Goal: Task Accomplishment & Management: Use online tool/utility

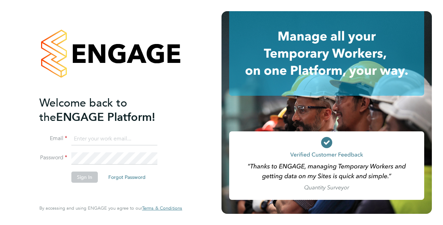
click at [146, 138] on input at bounding box center [114, 138] width 86 height 13
type input "[PERSON_NAME][EMAIL_ADDRESS][PERSON_NAME][DOMAIN_NAME]"
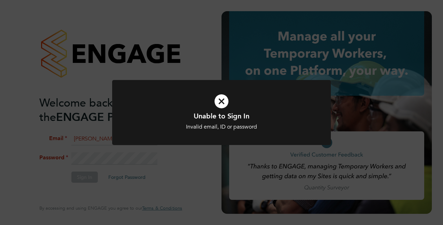
click at [226, 100] on icon at bounding box center [221, 101] width 181 height 27
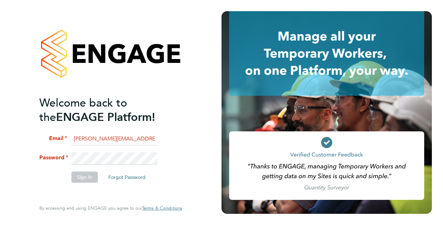
click at [53, 172] on fieldset "Email [PERSON_NAME][EMAIL_ADDRESS][PERSON_NAME][DOMAIN_NAME] Password Sign In F…" at bounding box center [107, 160] width 136 height 57
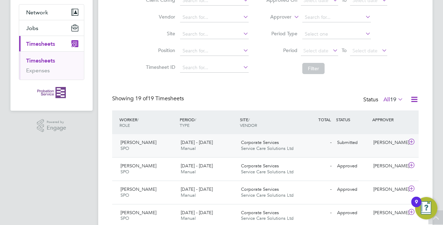
click at [243, 138] on div "Corporate Services Service Care Solutions Ltd" at bounding box center [268, 145] width 60 height 17
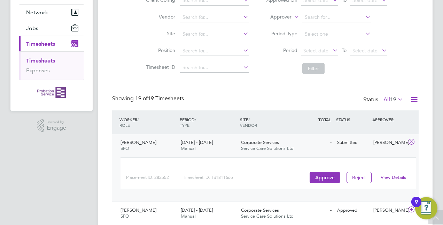
click at [388, 178] on link "View Details" at bounding box center [393, 177] width 25 height 6
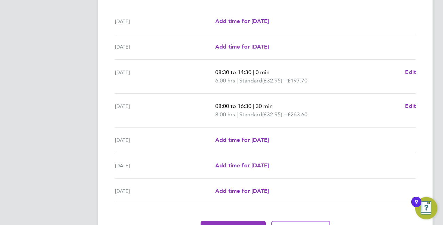
scroll to position [258, 0]
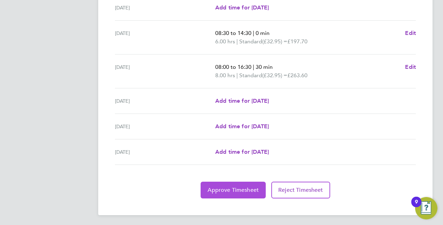
click at [236, 190] on span "Approve Timesheet" at bounding box center [233, 189] width 51 height 7
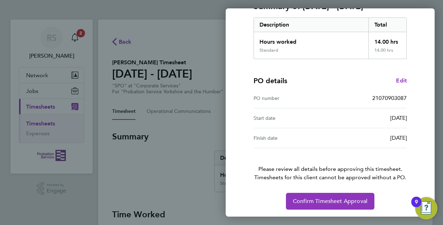
scroll to position [109, 0]
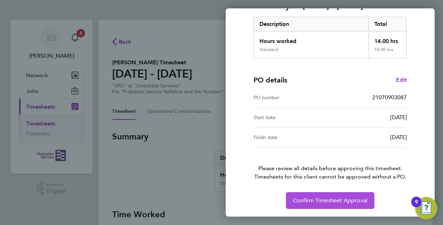
click at [334, 199] on span "Confirm Timesheet Approval" at bounding box center [330, 200] width 75 height 7
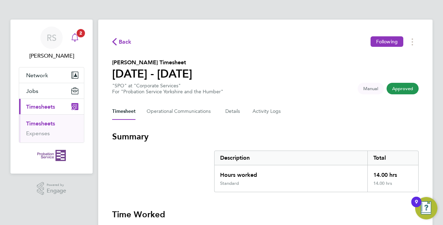
click at [81, 33] on span "2" at bounding box center [81, 33] width 8 height 8
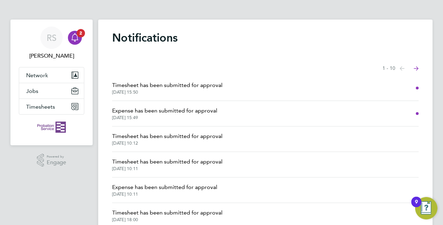
click at [182, 111] on span "Expense has been submitted for approval" at bounding box center [164, 110] width 105 height 8
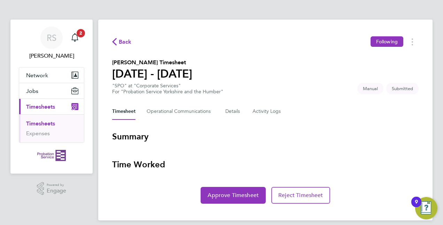
scroll to position [6, 0]
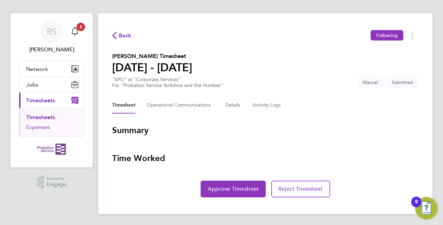
click at [40, 128] on link "Expenses" at bounding box center [38, 126] width 24 height 7
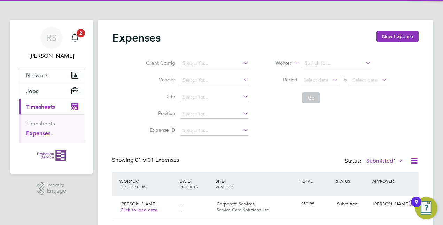
scroll to position [19, 0]
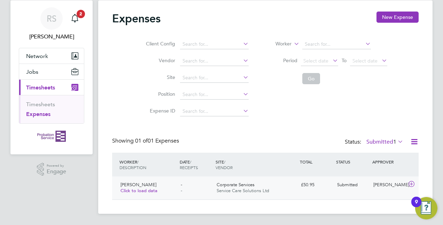
click at [313, 197] on div "Meera Bhalla Click to load data - - Corporate Services Service Care Solutions L…" at bounding box center [265, 187] width 307 height 23
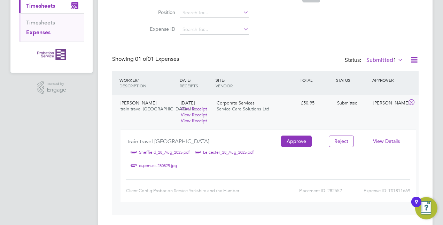
scroll to position [113, 0]
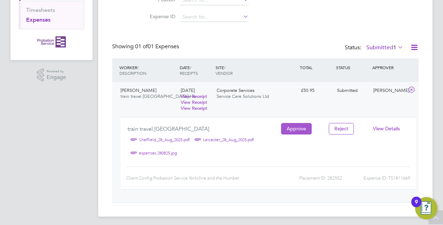
click at [294, 132] on button "Approve" at bounding box center [296, 128] width 31 height 11
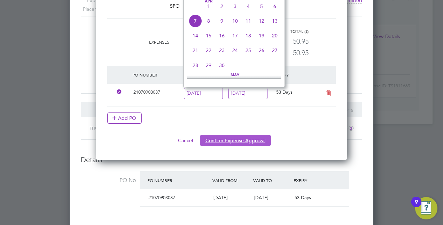
click at [259, 137] on button "Confirm Expense Approval" at bounding box center [235, 140] width 71 height 11
